Goal: Task Accomplishment & Management: Use online tool/utility

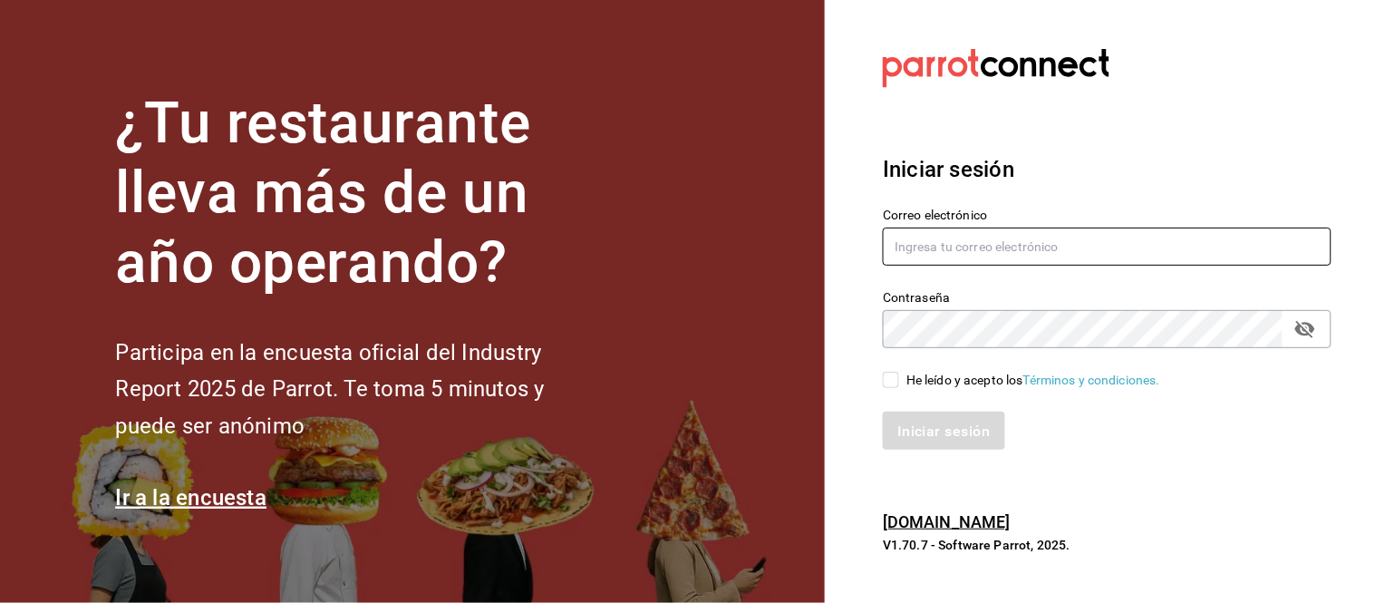
type input "animal.calzada@grupocosteno.com"
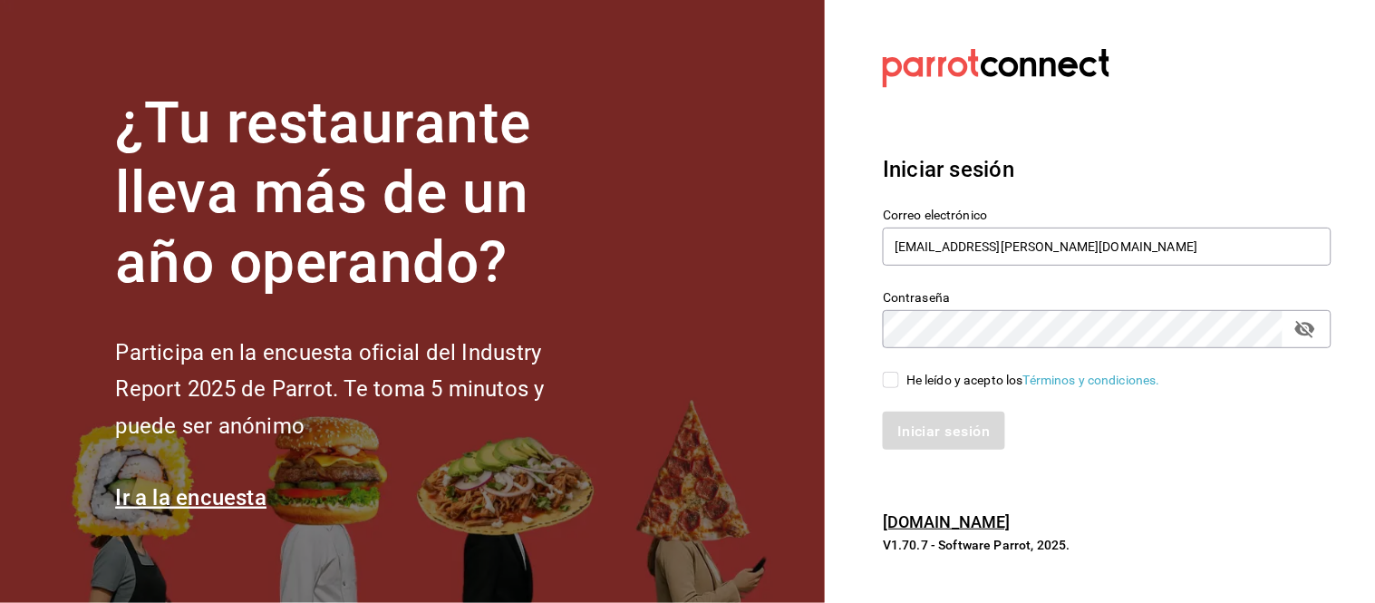
click at [891, 377] on input "He leído y acepto los Términos y condiciones." at bounding box center [891, 380] width 16 height 16
checkbox input "true"
click at [902, 413] on button "Iniciar sesión" at bounding box center [944, 431] width 123 height 38
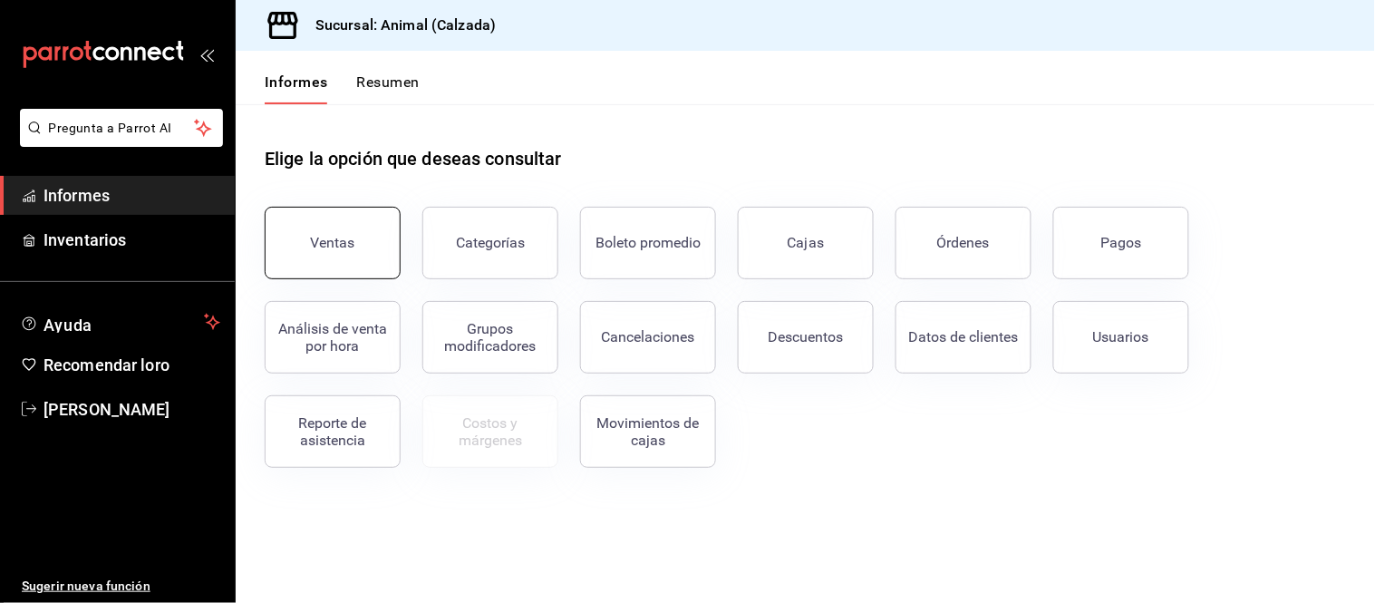
click at [374, 242] on button "Ventas" at bounding box center [333, 243] width 136 height 73
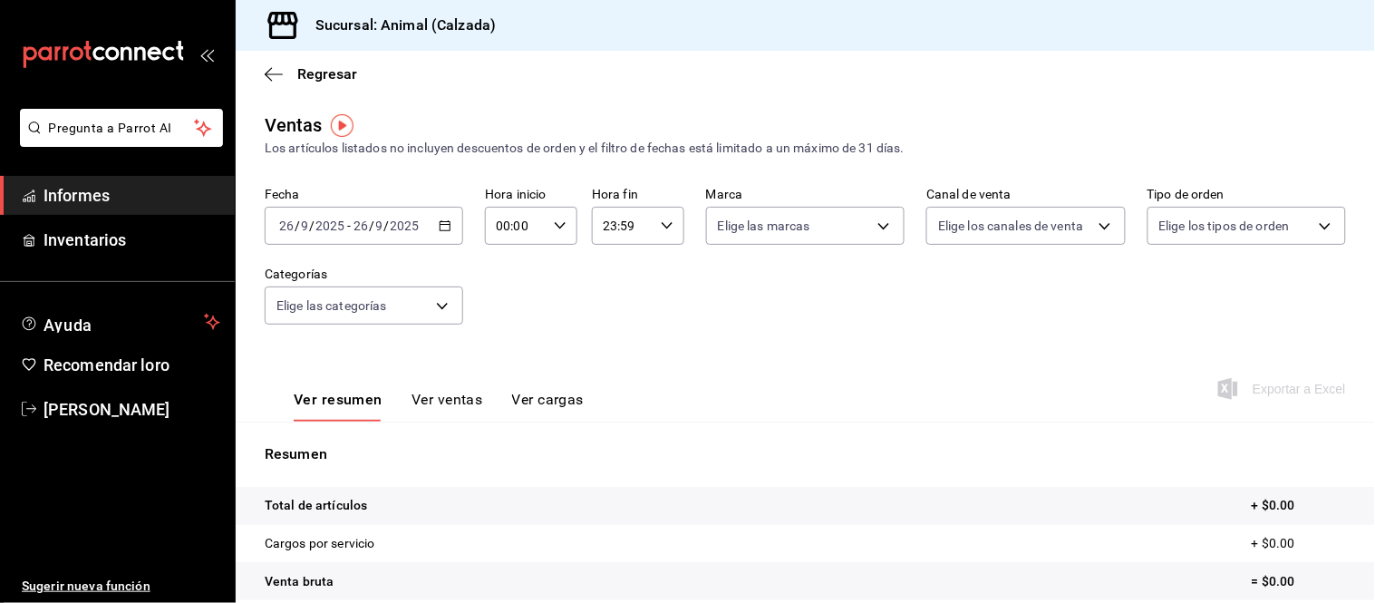
click at [385, 225] on font "/" at bounding box center [386, 225] width 5 height 15
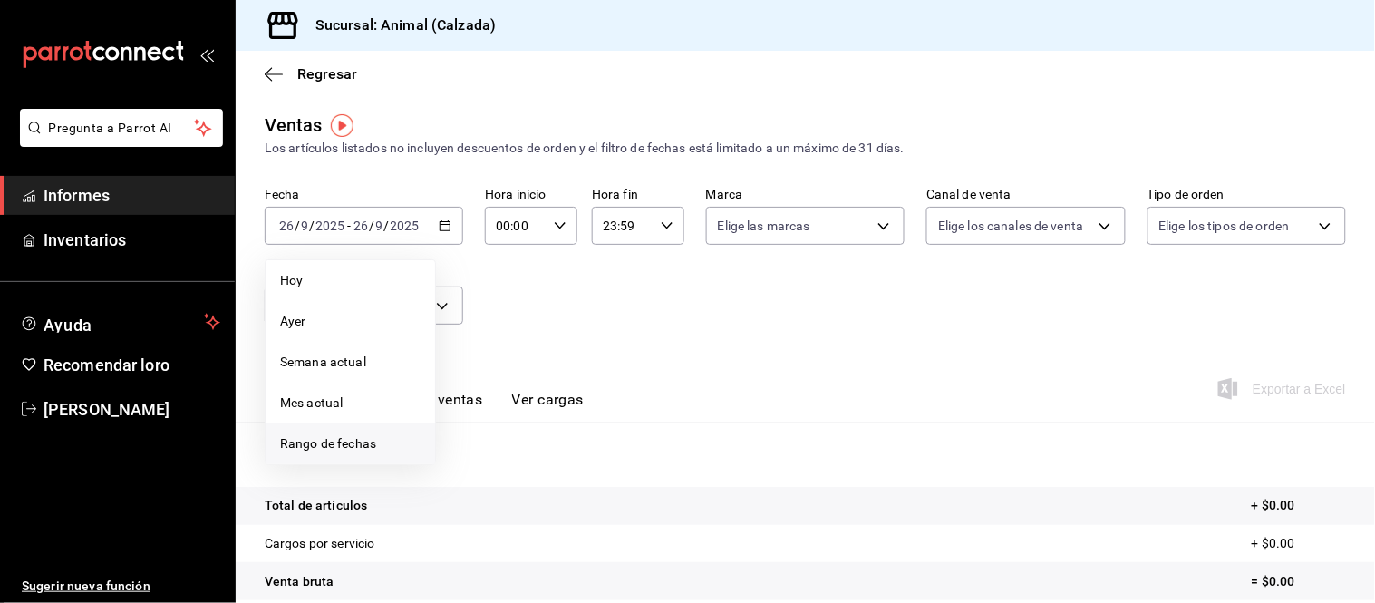
click at [358, 440] on font "Rango de fechas" at bounding box center [328, 443] width 96 height 15
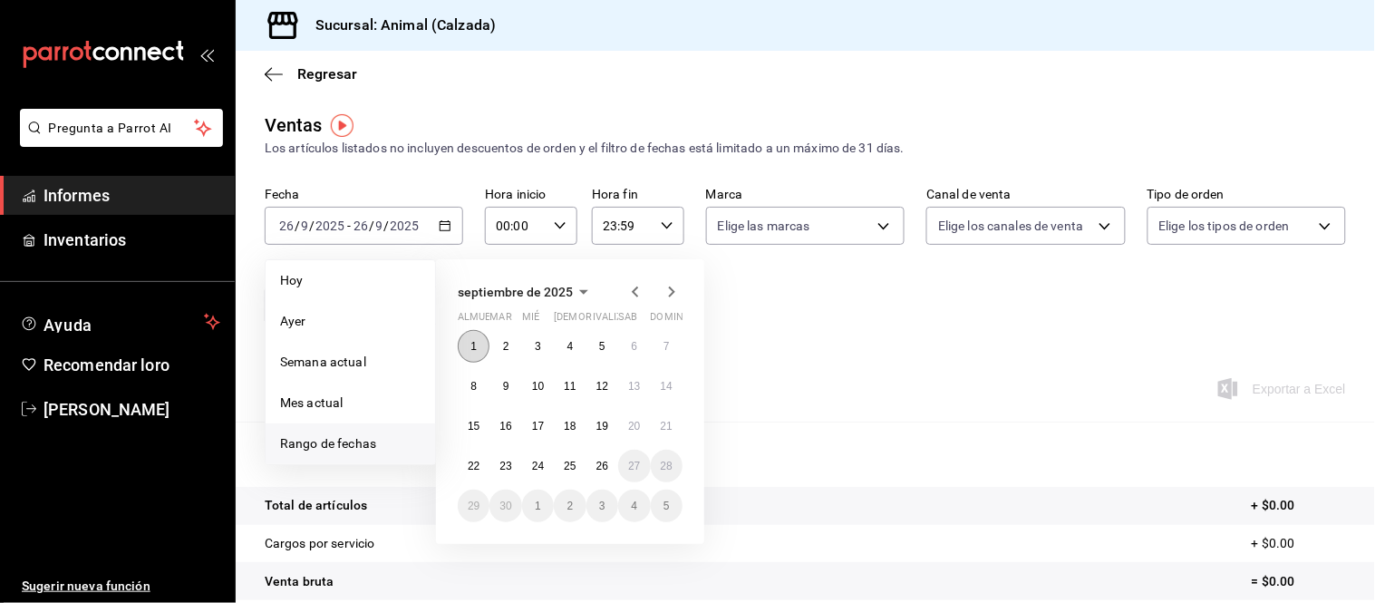
click at [479, 337] on button "1" at bounding box center [474, 346] width 32 height 33
click at [597, 466] on font "26" at bounding box center [603, 466] width 12 height 13
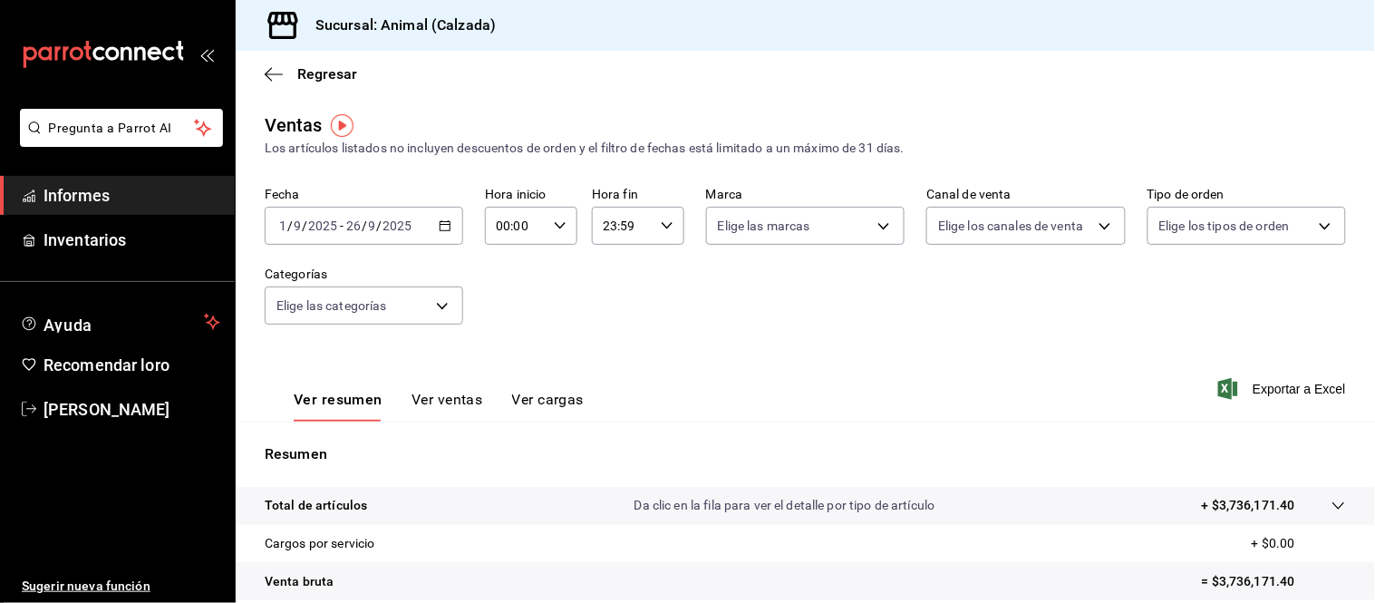
click at [556, 231] on icon "button" at bounding box center [560, 225] width 13 height 13
click at [501, 286] on font "05" at bounding box center [505, 289] width 15 height 15
type input "05:00"
click at [663, 232] on div at bounding box center [687, 301] width 1375 height 603
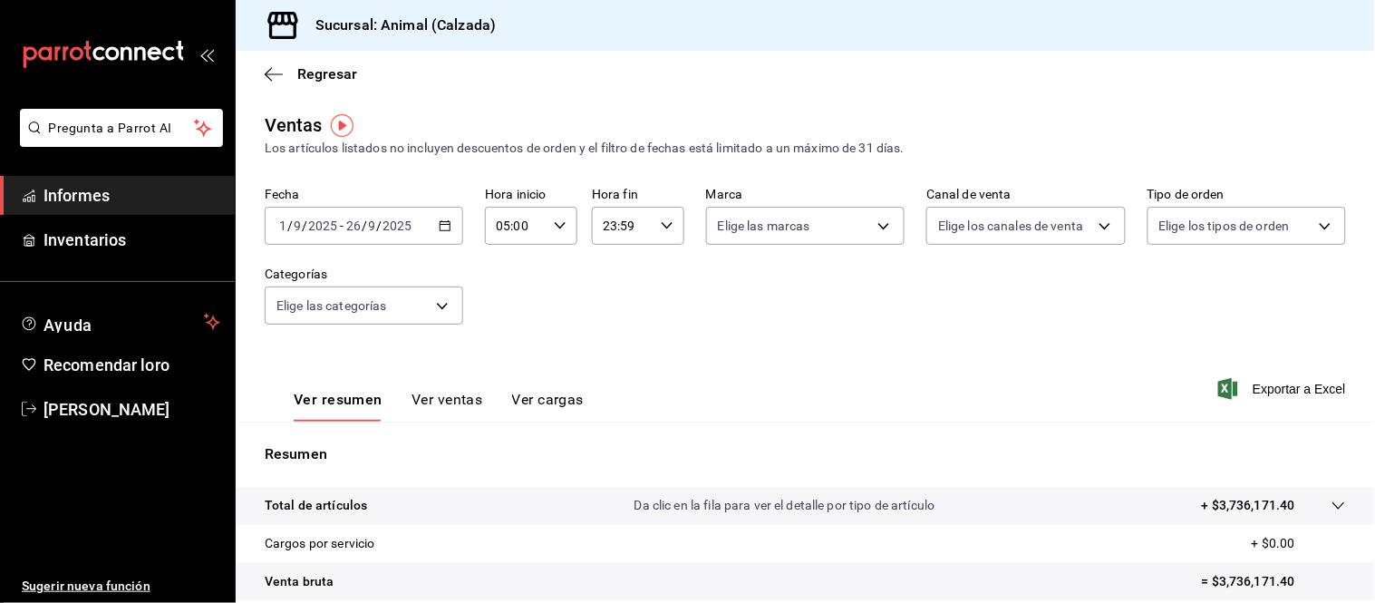
click at [664, 232] on icon "button" at bounding box center [667, 225] width 13 height 13
click at [604, 315] on button "05" at bounding box center [610, 306] width 38 height 36
click at [654, 279] on button "00" at bounding box center [655, 273] width 38 height 36
type input "05:00"
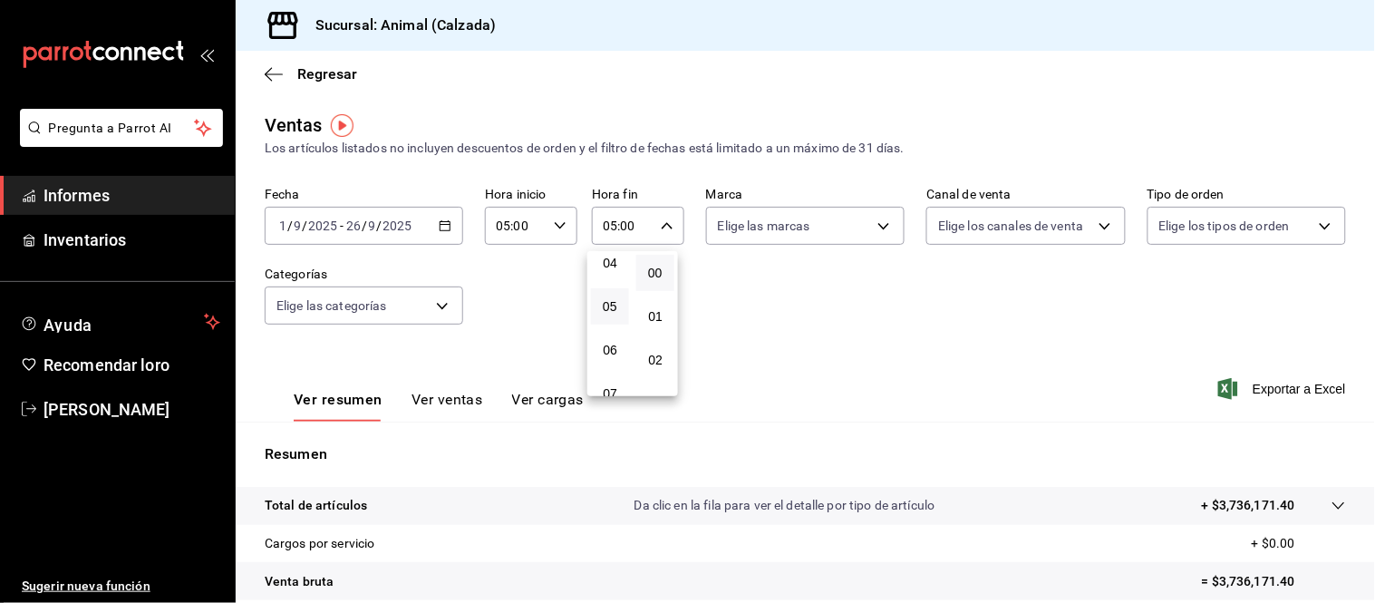
click at [997, 372] on div at bounding box center [687, 301] width 1375 height 603
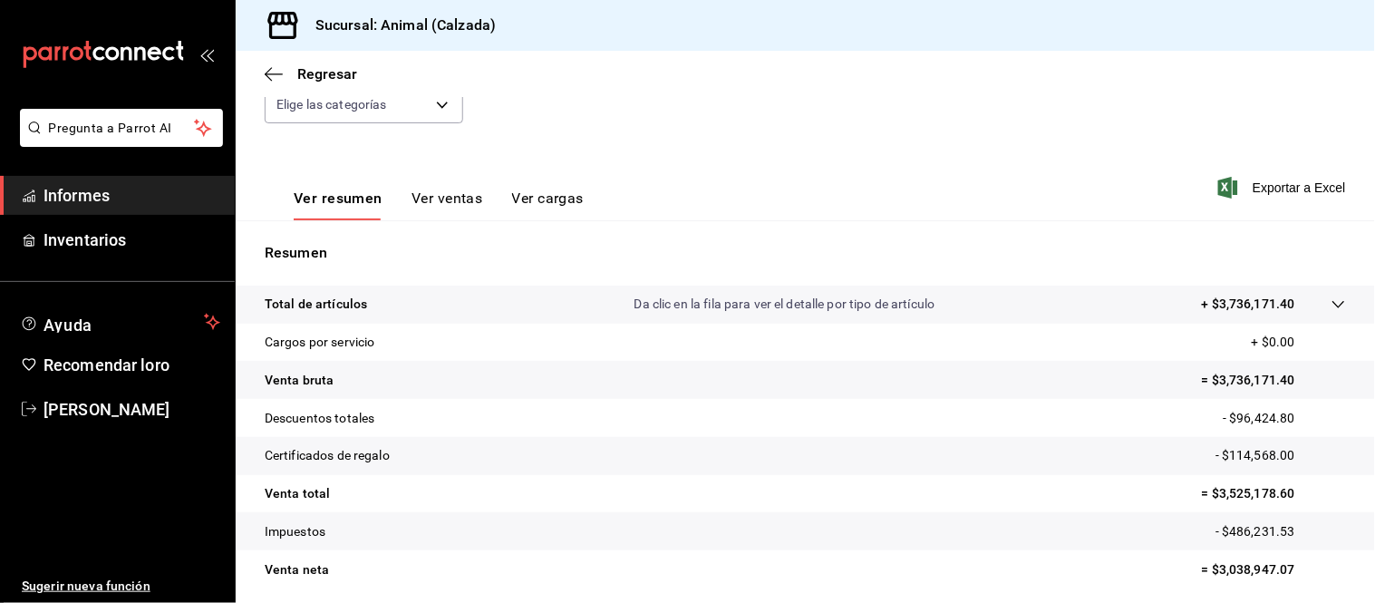
scroll to position [267, 0]
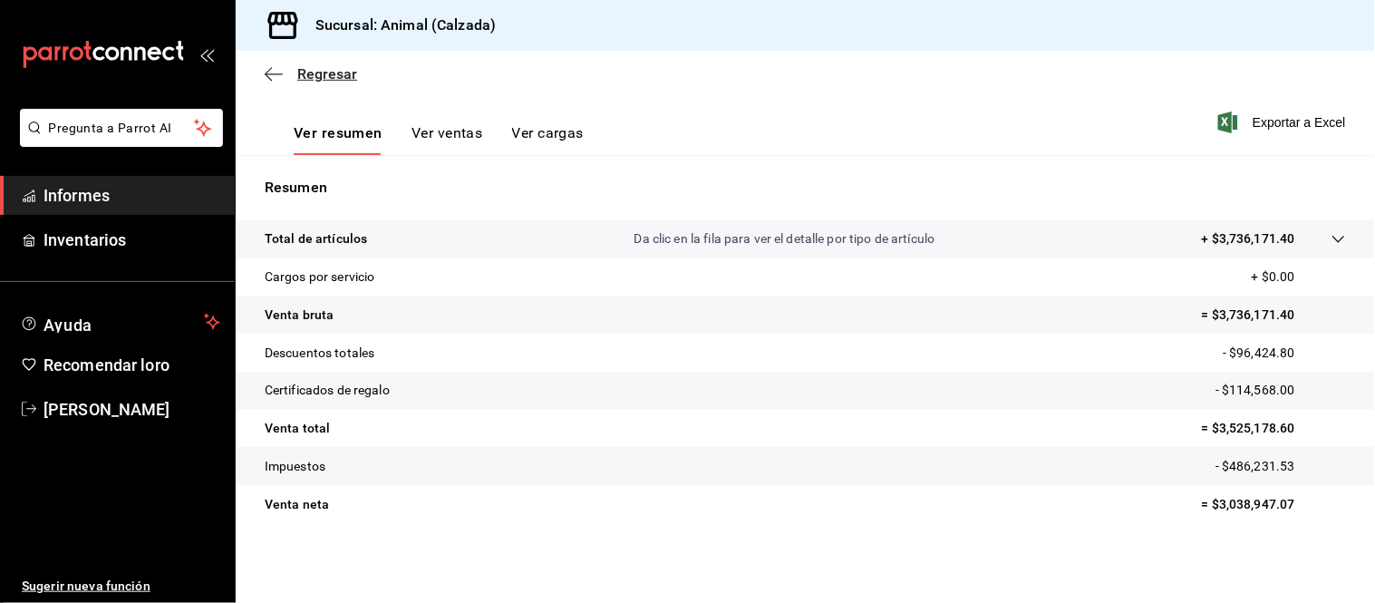
click at [309, 71] on font "Regresar" at bounding box center [327, 73] width 60 height 17
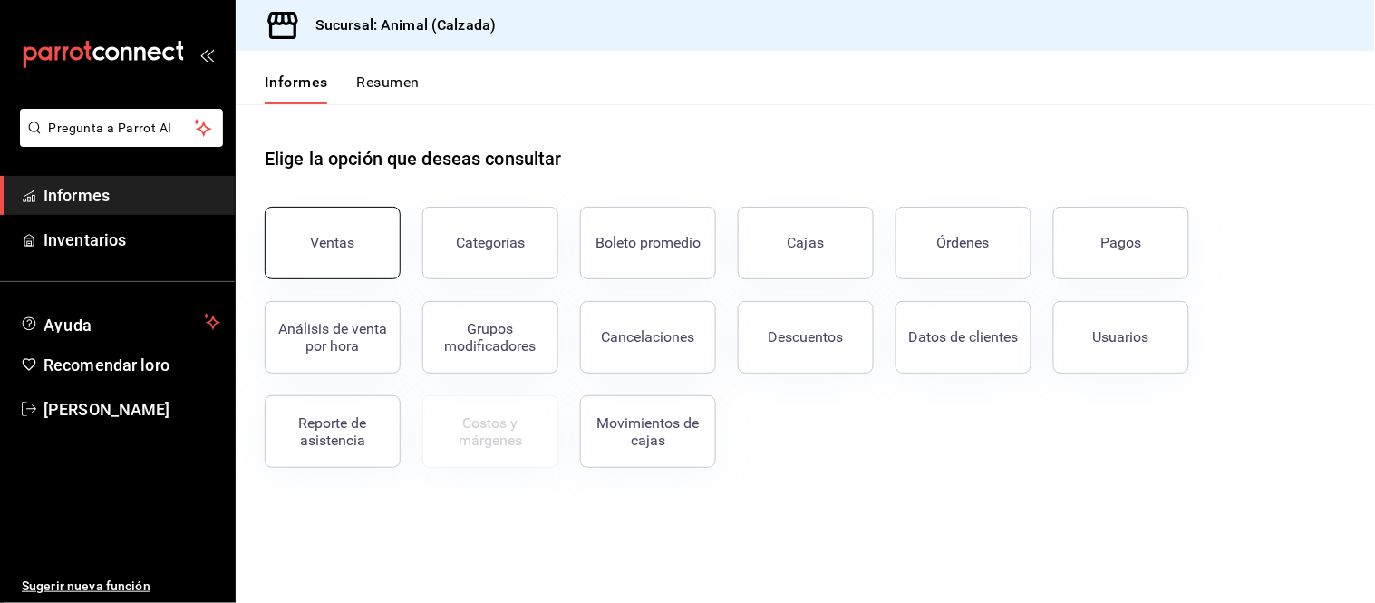
click at [324, 258] on button "Ventas" at bounding box center [333, 243] width 136 height 73
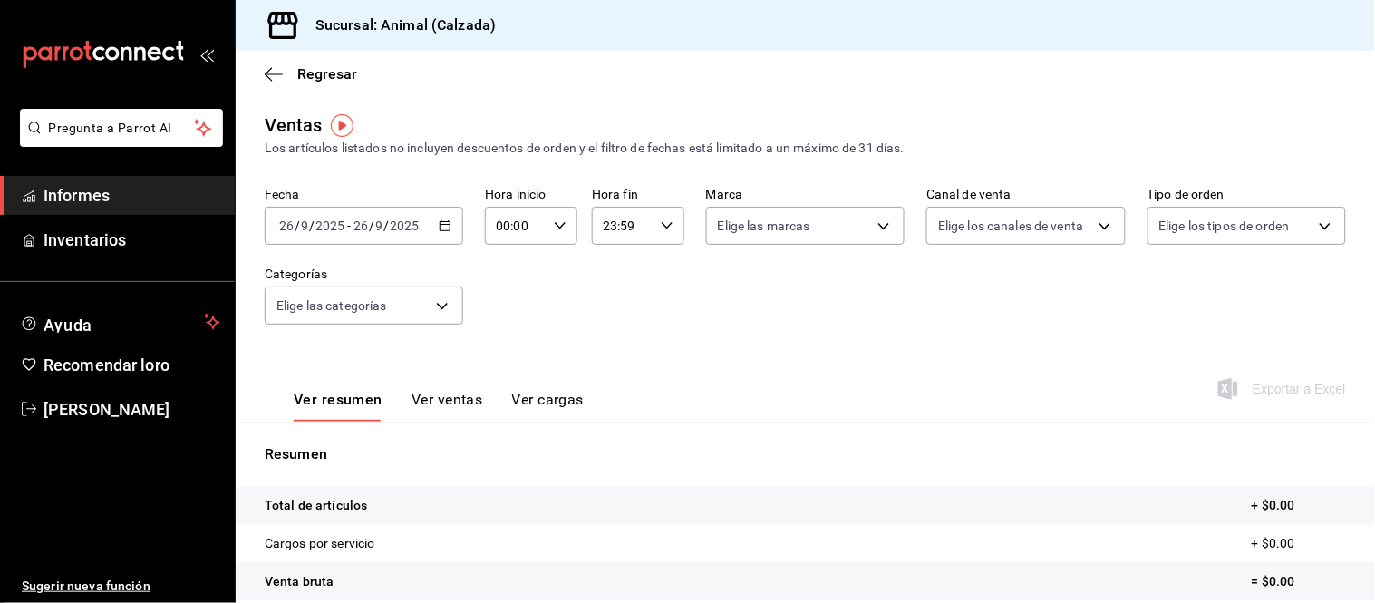
click at [364, 229] on input "26" at bounding box center [361, 225] width 16 height 15
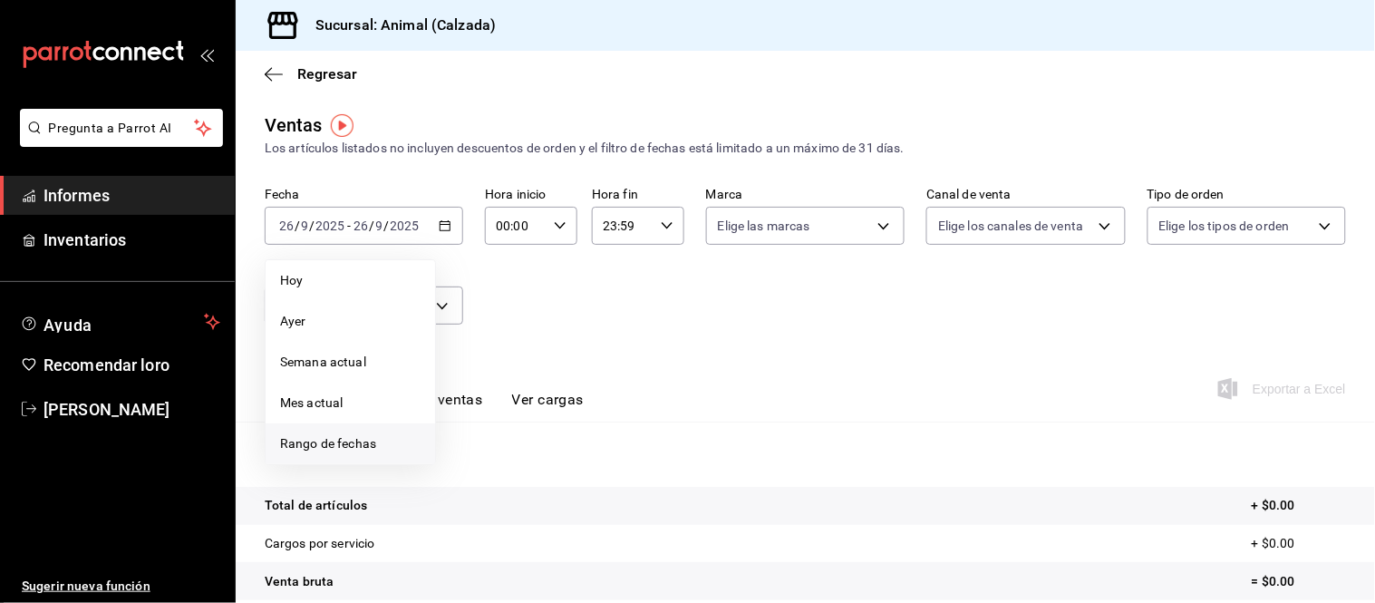
click at [324, 455] on li "Rango de fechas" at bounding box center [351, 443] width 170 height 41
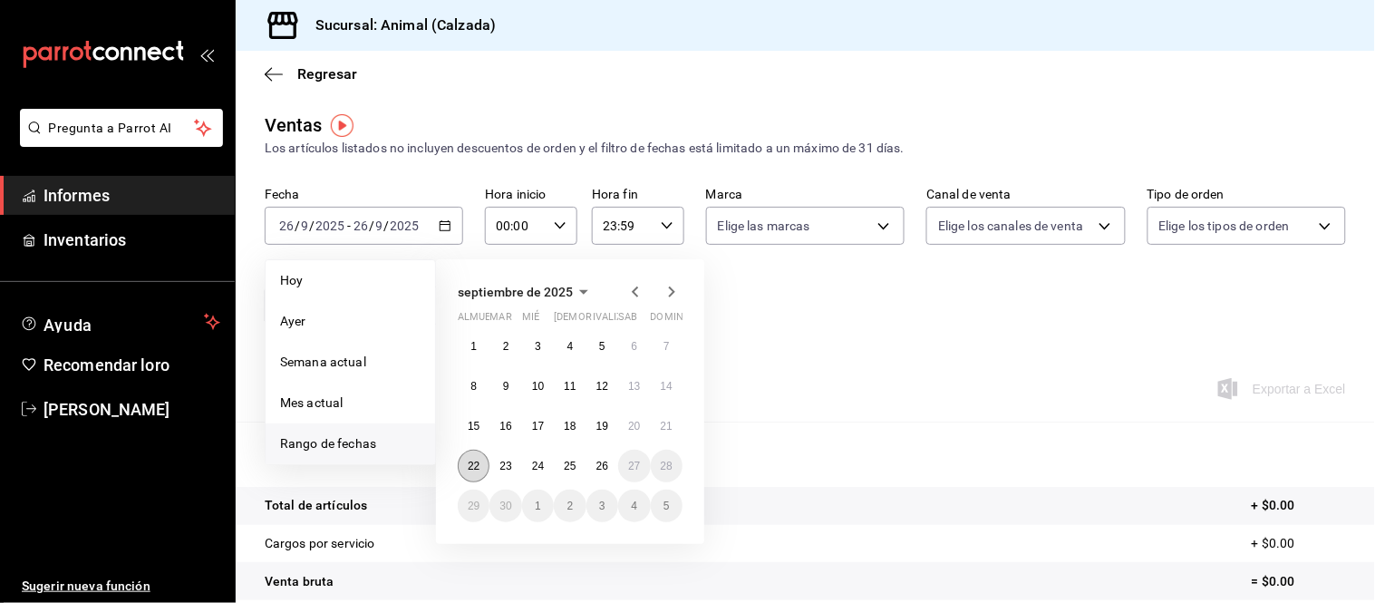
click at [464, 460] on button "22" at bounding box center [474, 466] width 32 height 33
click at [594, 466] on button "26" at bounding box center [603, 466] width 32 height 33
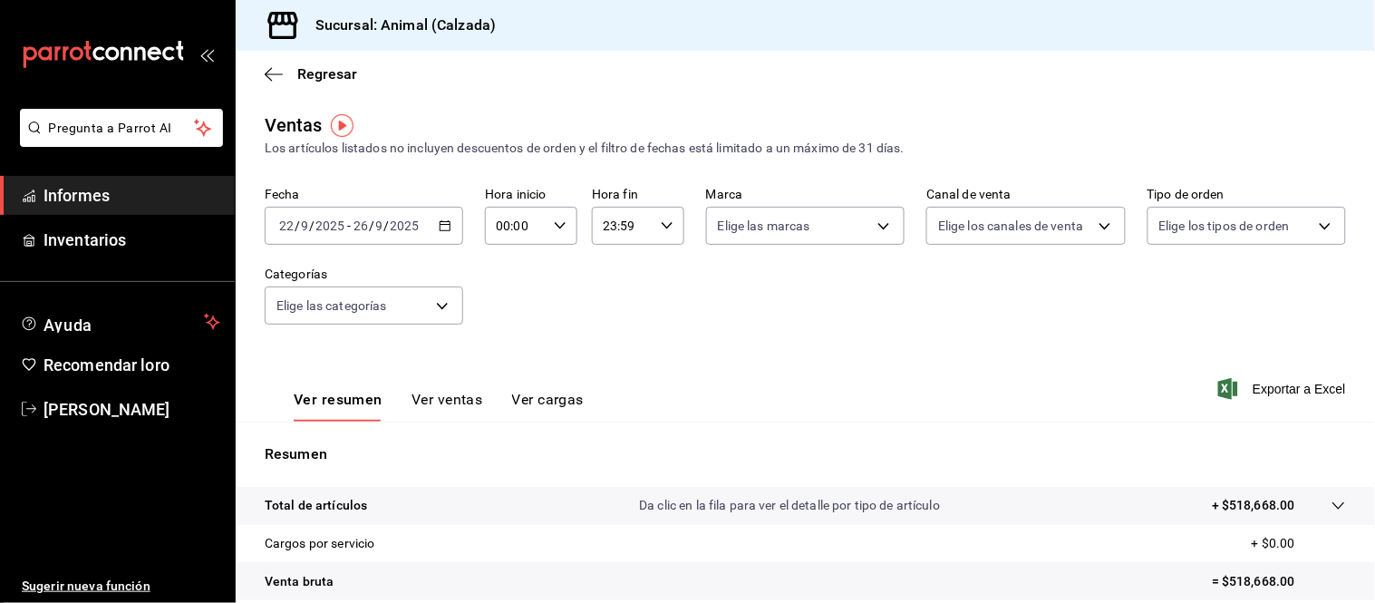
click at [547, 228] on div "00:00 Hora inicio" at bounding box center [531, 226] width 92 height 38
click at [501, 374] on button "05" at bounding box center [505, 390] width 38 height 36
type input "05:00"
click at [659, 222] on div at bounding box center [687, 301] width 1375 height 603
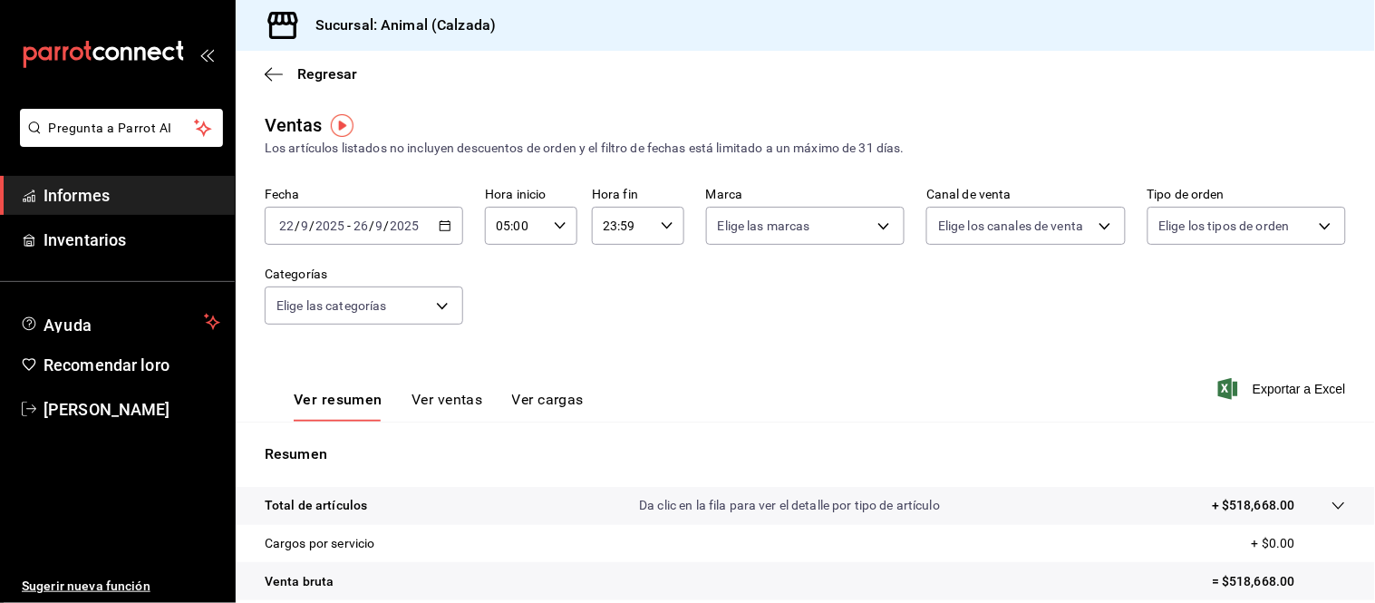
click at [661, 222] on icon "button" at bounding box center [667, 225] width 13 height 13
click at [614, 301] on font "05" at bounding box center [610, 306] width 15 height 15
click at [656, 260] on button "00" at bounding box center [655, 273] width 38 height 36
type input "05:00"
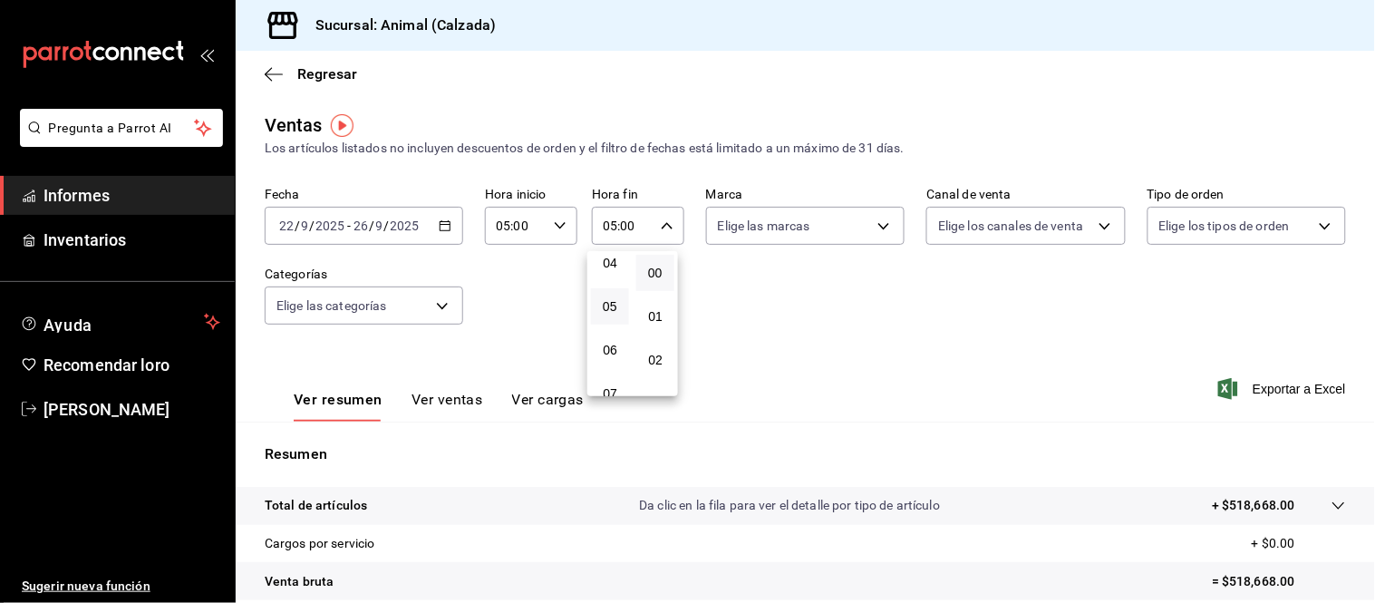
click at [857, 343] on div at bounding box center [687, 301] width 1375 height 603
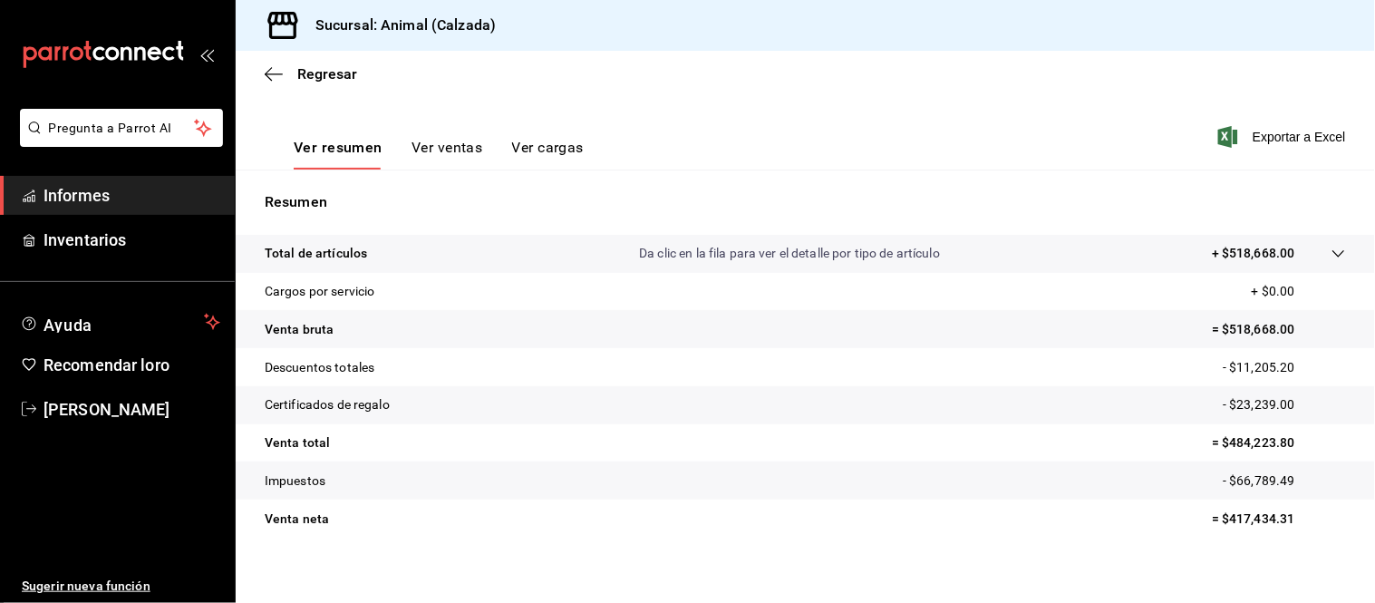
scroll to position [267, 0]
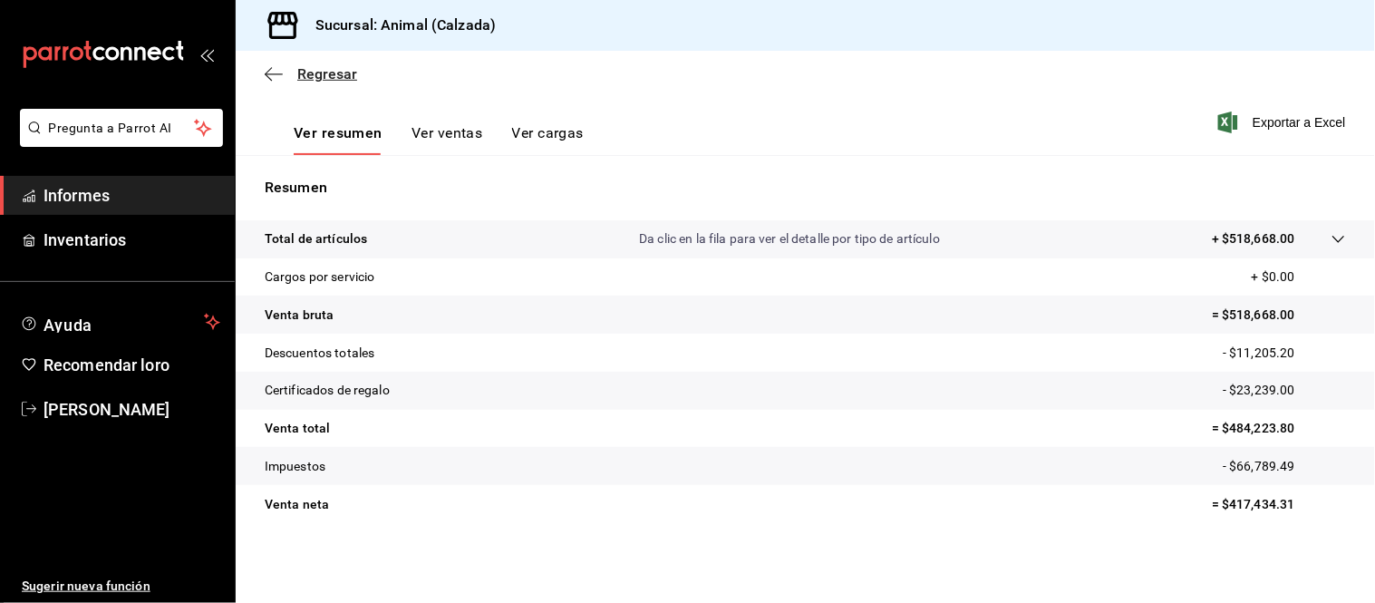
click at [294, 75] on span "Regresar" at bounding box center [311, 73] width 92 height 17
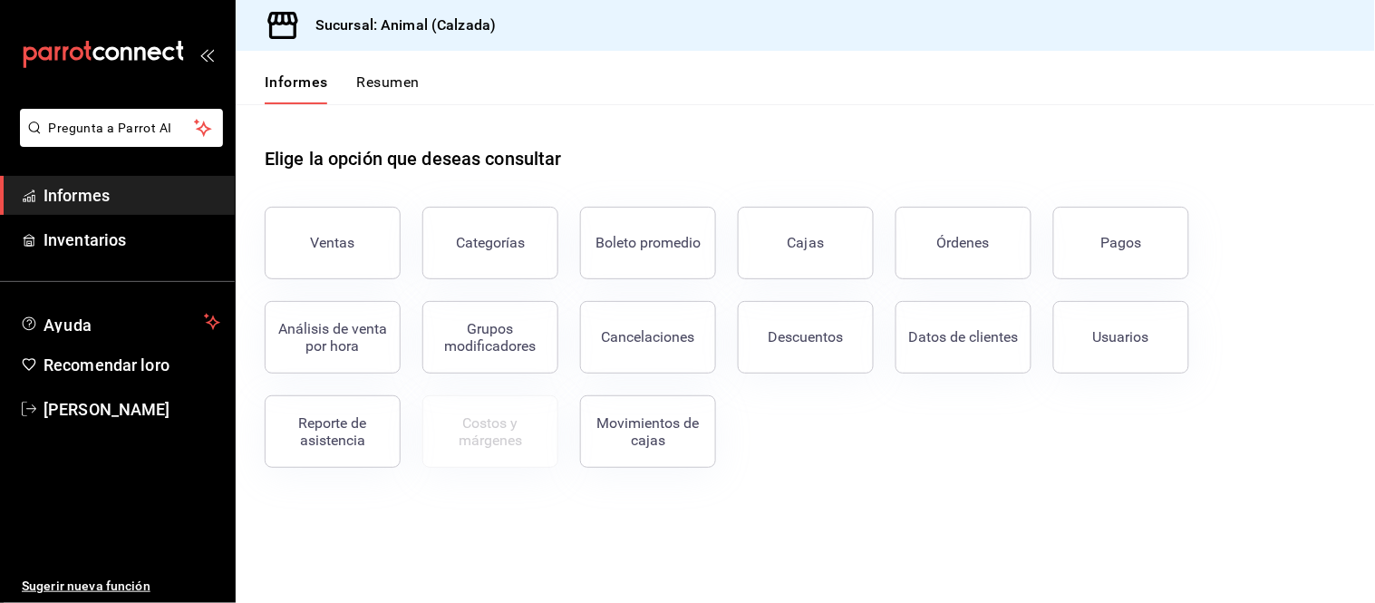
click at [1141, 327] on button "Usuarios" at bounding box center [1121, 337] width 136 height 73
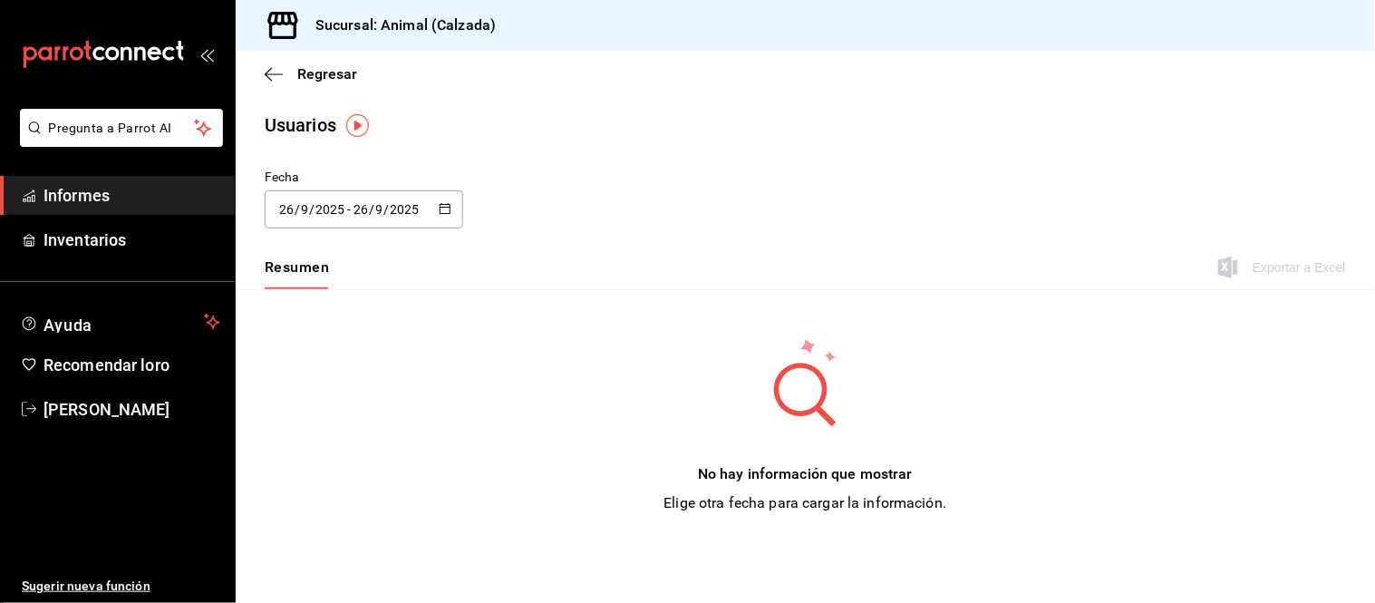
click at [339, 207] on input "2025" at bounding box center [330, 209] width 31 height 15
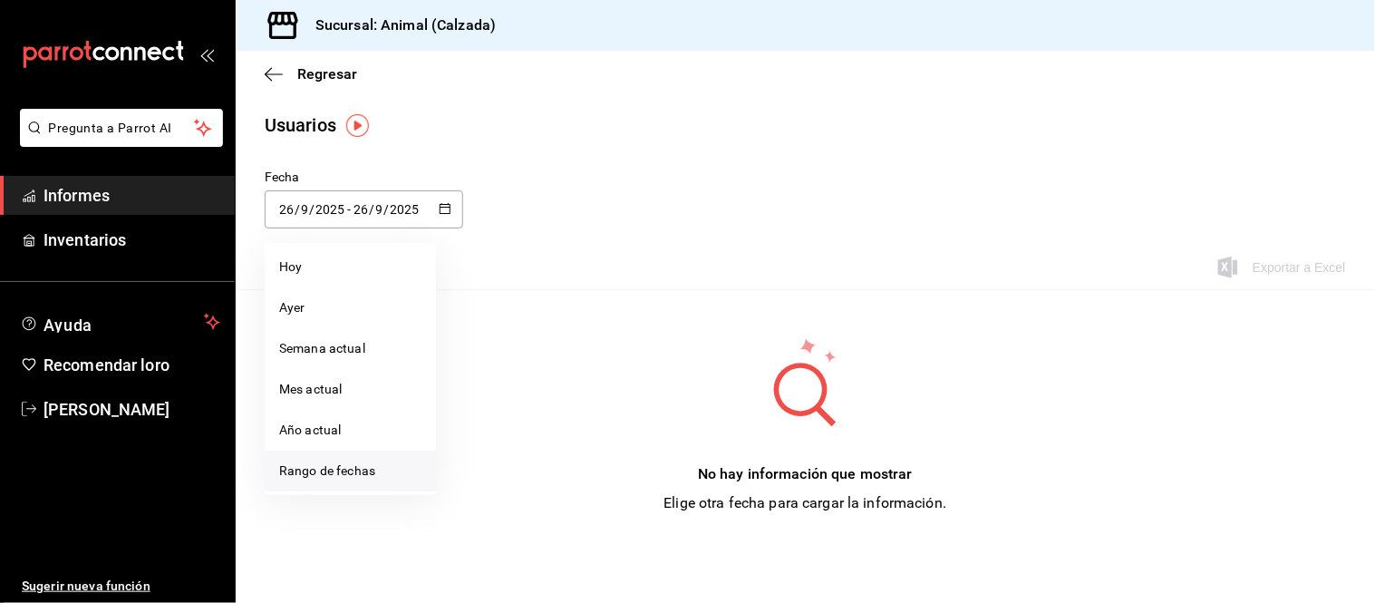
click at [329, 469] on font "Rango de fechas" at bounding box center [327, 470] width 96 height 15
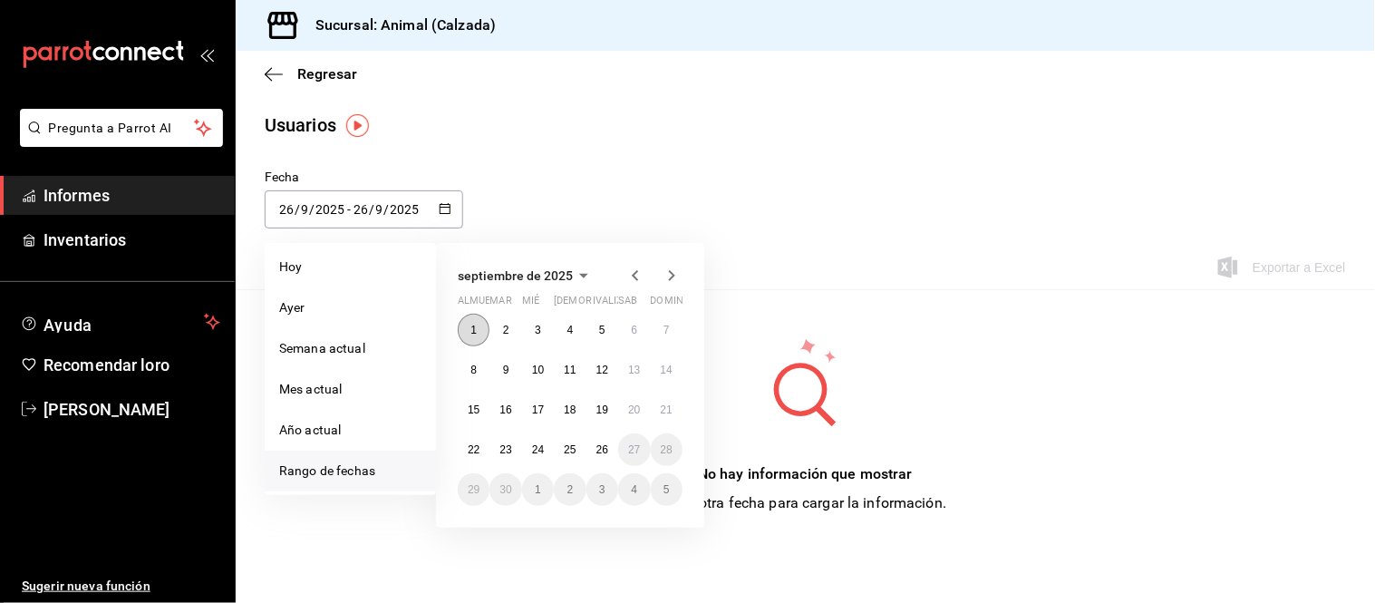
click at [471, 332] on font "1" at bounding box center [474, 330] width 6 height 13
click at [600, 447] on font "26" at bounding box center [603, 449] width 12 height 13
type input "[DATE]"
type input "1"
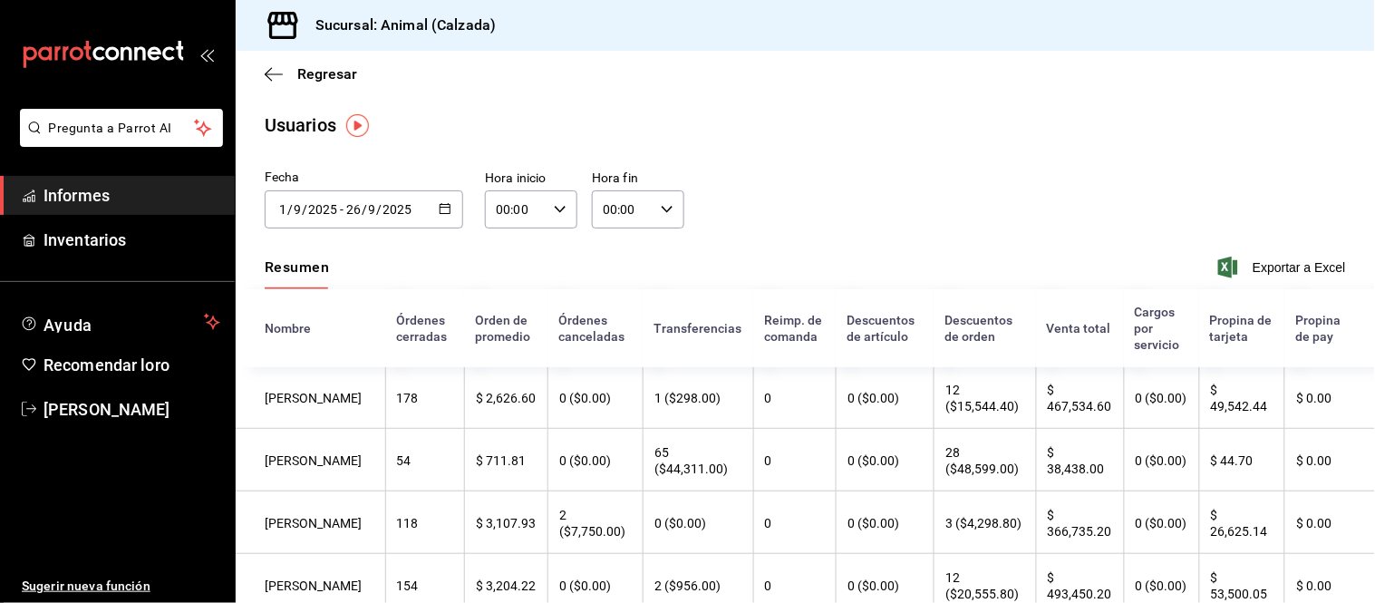
click at [556, 198] on div "00:00 Hora inicio" at bounding box center [531, 209] width 92 height 38
click at [506, 366] on font "05" at bounding box center [505, 373] width 15 height 15
type input "05:00"
click at [667, 209] on div at bounding box center [687, 301] width 1375 height 603
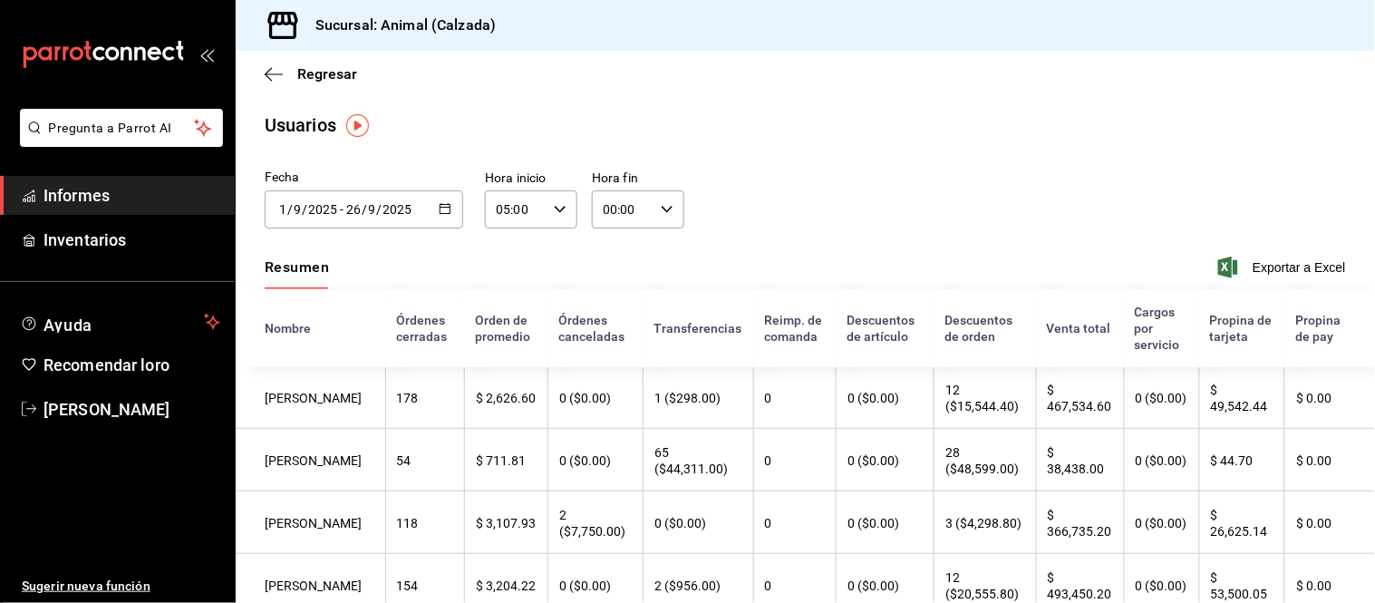
click at [667, 209] on div "00:00 Hora fin" at bounding box center [638, 209] width 92 height 38
click at [603, 266] on font "05" at bounding box center [610, 273] width 15 height 15
type input "05:00"
click at [1282, 269] on div at bounding box center [687, 301] width 1375 height 603
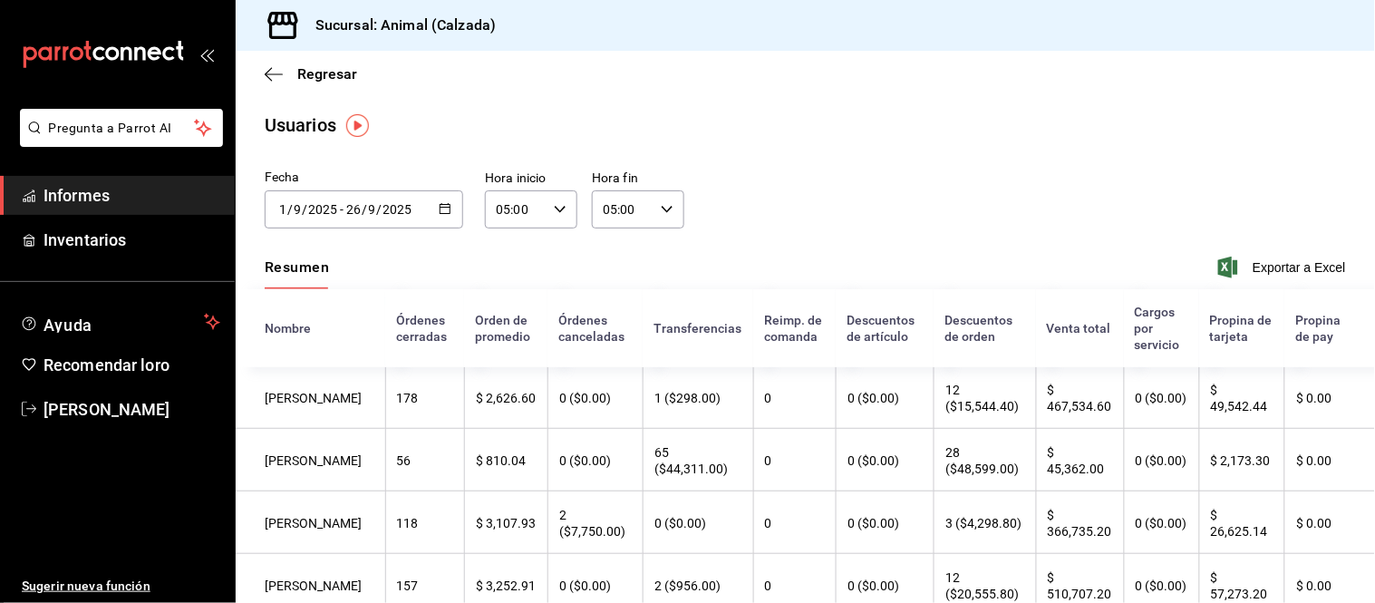
click at [1282, 268] on font "Exportar a Excel" at bounding box center [1299, 267] width 93 height 15
click at [1255, 267] on font "Exportar a Excel" at bounding box center [1299, 267] width 93 height 15
